Goal: Information Seeking & Learning: Learn about a topic

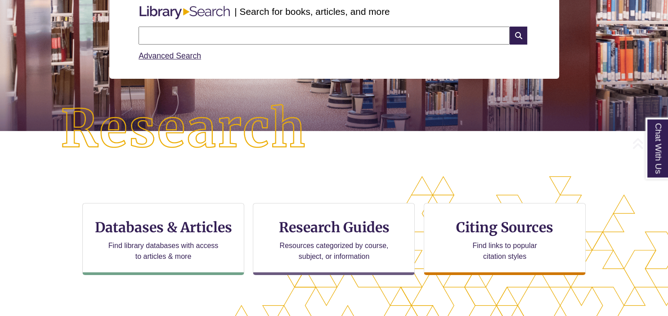
scroll to position [137, 0]
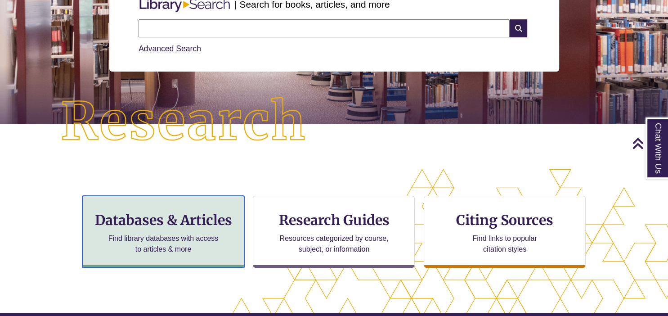
click at [183, 220] on h3 "Databases & Articles" at bounding box center [163, 219] width 147 height 17
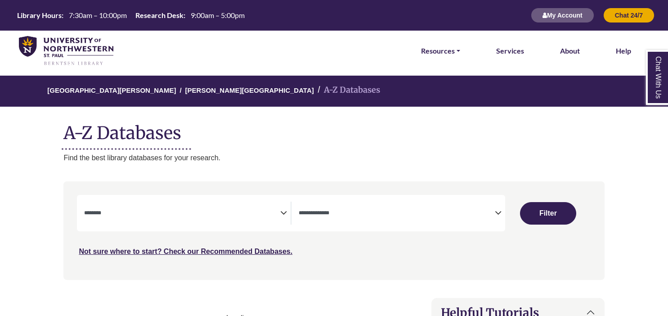
select select "Database Subject Filter"
select select "Database Types Filter"
select select "Database Subject Filter"
select select "Database Types Filter"
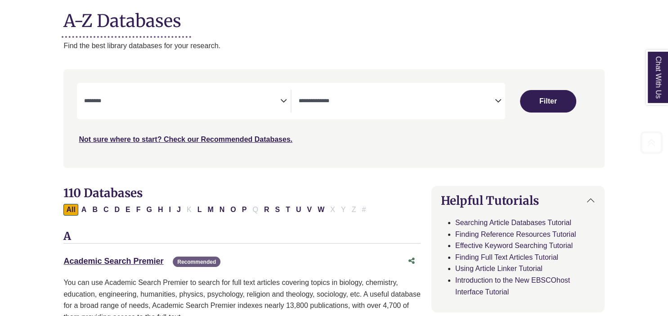
scroll to position [137, 0]
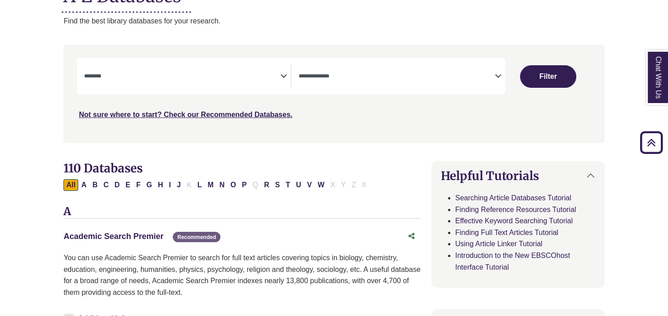
click at [147, 234] on link "Academic Search Premier This link opens in a new window" at bounding box center [113, 236] width 100 height 9
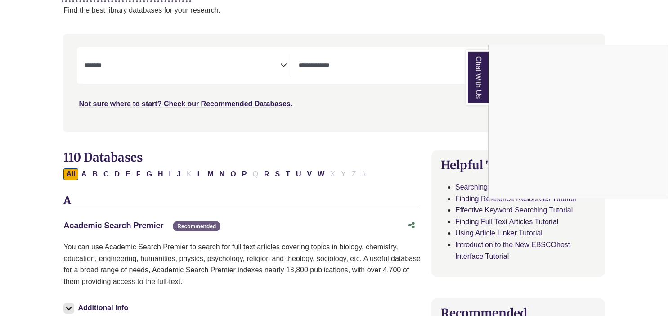
scroll to position [148, 0]
click at [285, 64] on div "Chat With Us" at bounding box center [334, 158] width 668 height 316
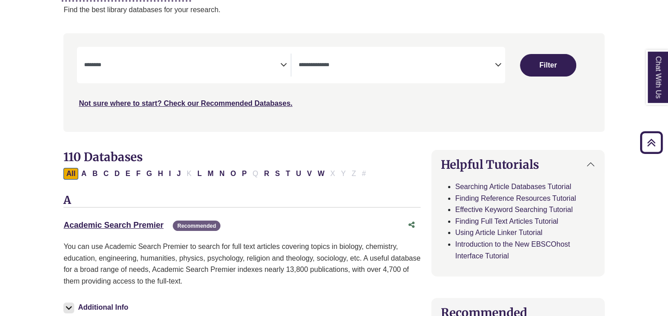
click at [285, 64] on icon "Search filters" at bounding box center [283, 63] width 7 height 13
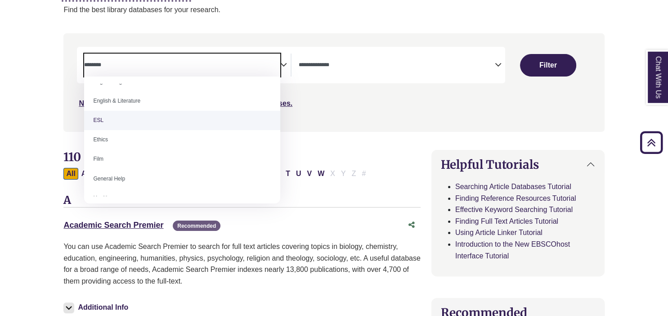
scroll to position [324, 0]
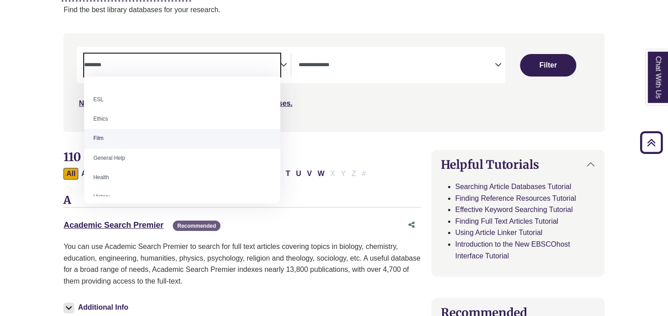
select select "*****"
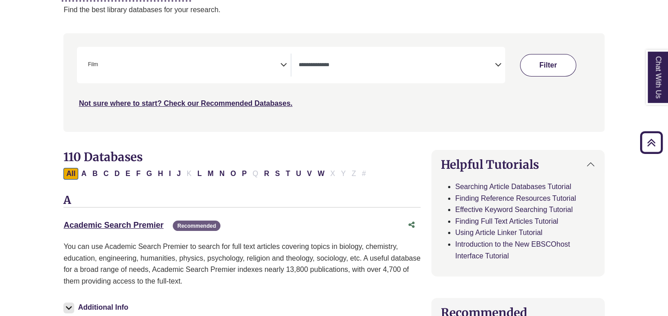
click at [539, 55] on button "Filter" at bounding box center [548, 65] width 56 height 22
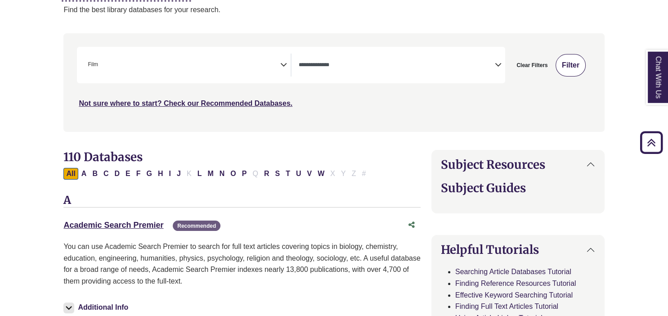
select select "Database Types Filter"
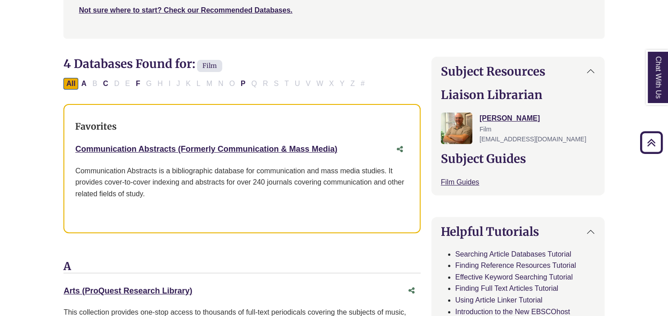
scroll to position [241, 0]
click at [301, 148] on link "Communication Abstracts (Formerly Communication & Mass Media) This link opens i…" at bounding box center [206, 148] width 262 height 9
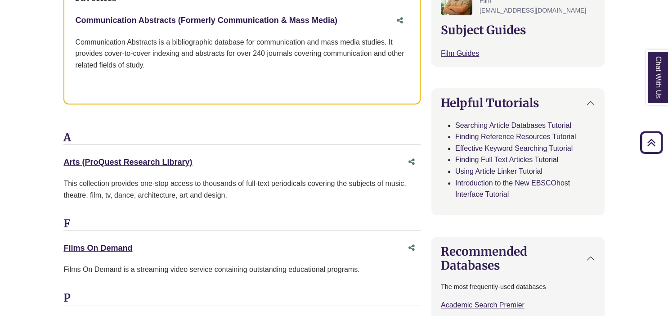
scroll to position [414, 0]
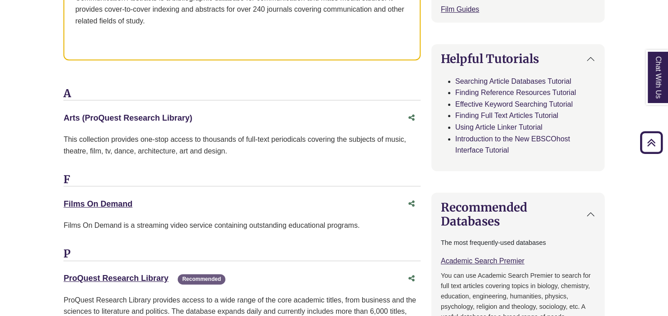
click at [138, 116] on link "Arts (ProQuest Research Library) This link opens in a new window" at bounding box center [127, 117] width 129 height 9
